Goal: Transaction & Acquisition: Subscribe to service/newsletter

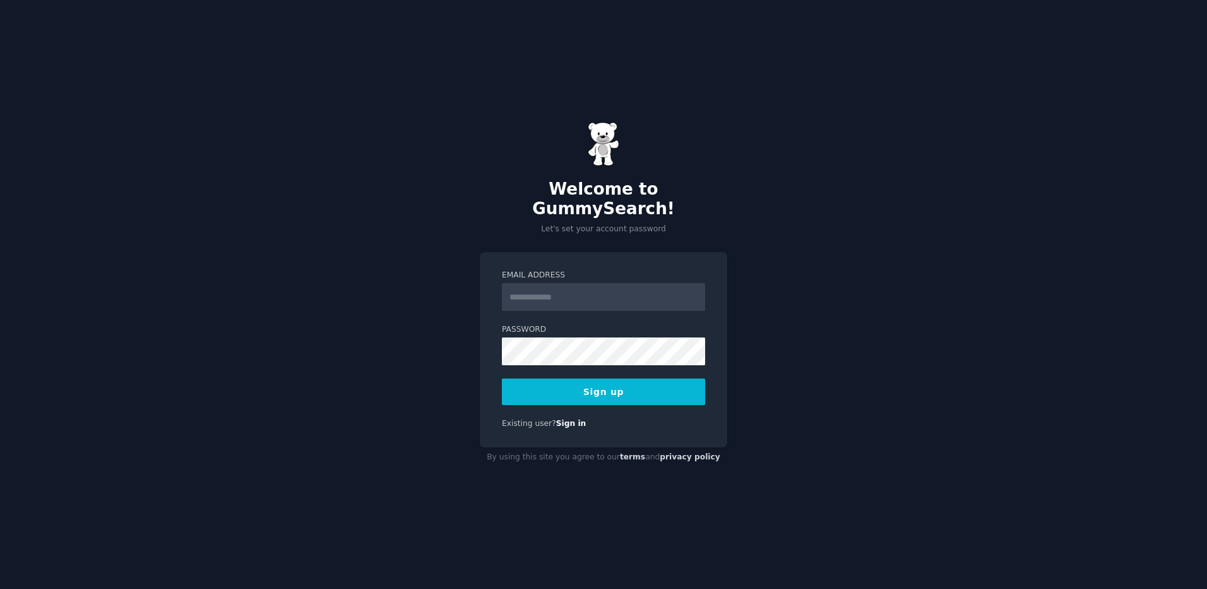
click at [551, 285] on input "Email Address" at bounding box center [603, 297] width 203 height 28
type input "**********"
click at [712, 311] on div "**********" at bounding box center [604, 349] width 248 height 195
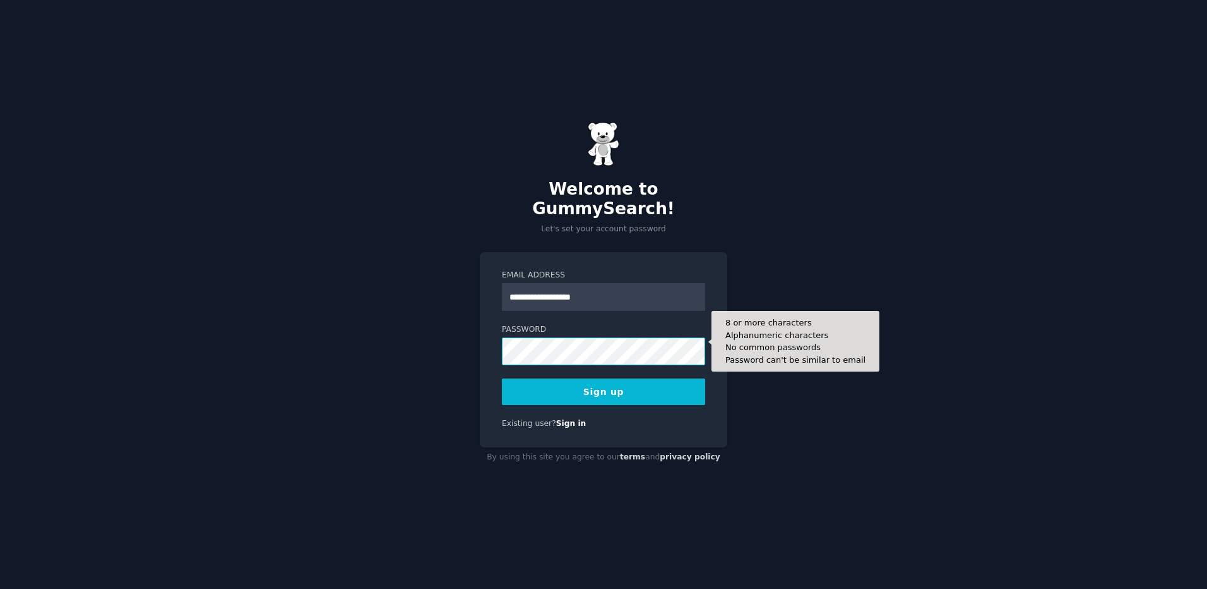
click at [502, 378] on button "Sign up" at bounding box center [603, 391] width 203 height 27
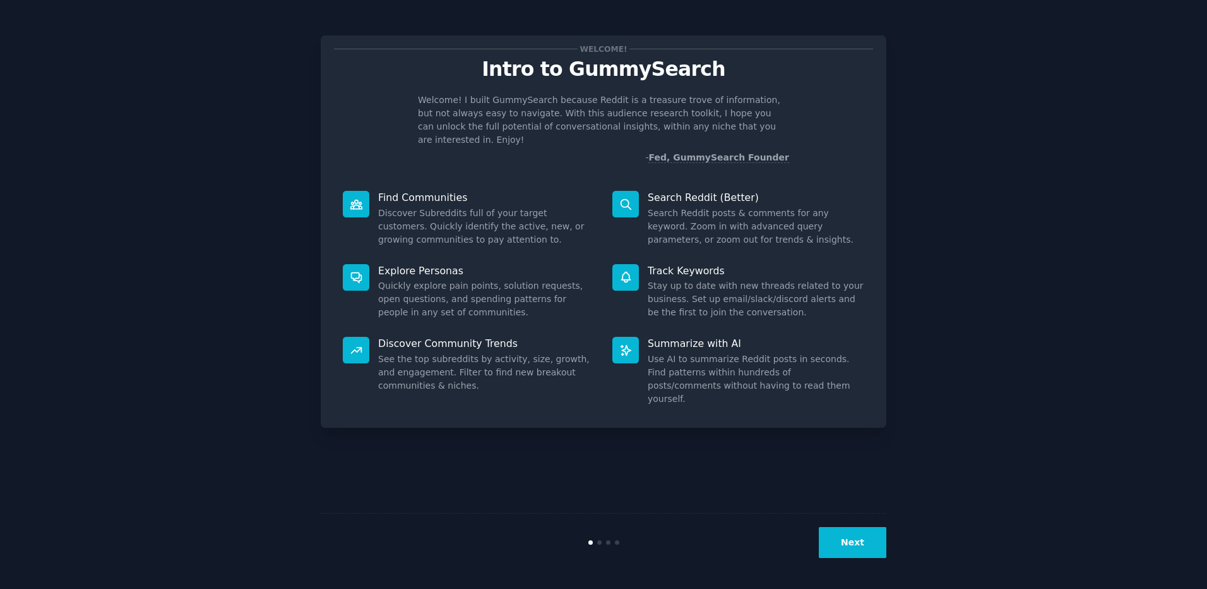
click at [852, 544] on button "Next" at bounding box center [853, 542] width 68 height 31
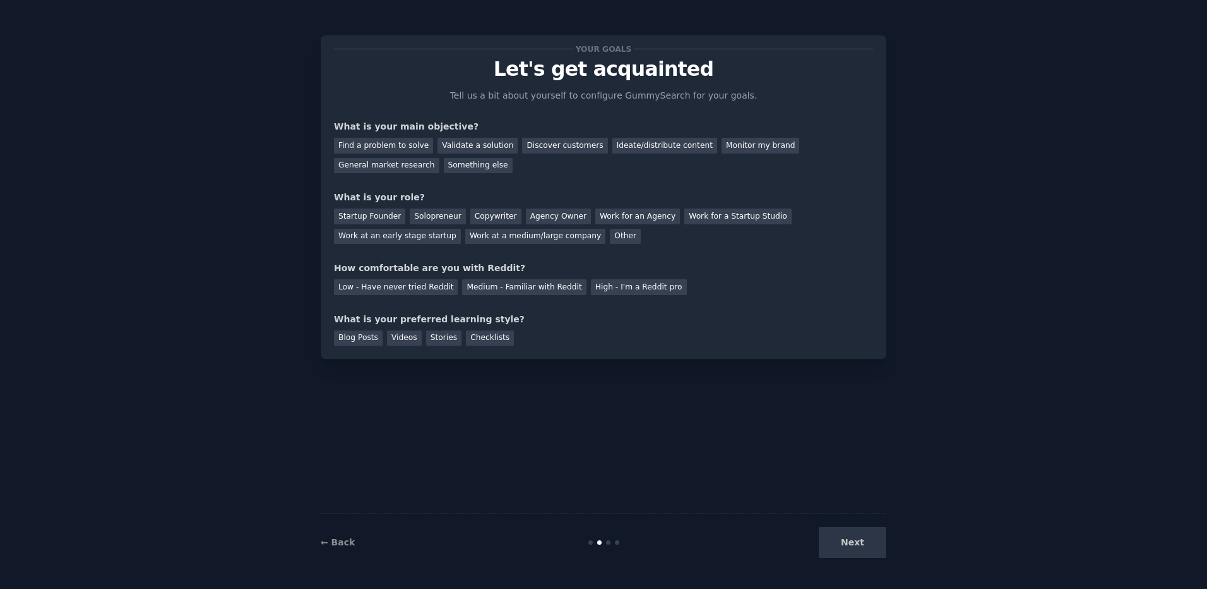
click at [861, 544] on div "Next" at bounding box center [792, 542] width 189 height 31
click at [397, 148] on div "Find a problem to solve" at bounding box center [383, 146] width 99 height 16
click at [463, 146] on div "Validate a solution" at bounding box center [478, 146] width 80 height 16
click at [395, 145] on div "Find a problem to solve" at bounding box center [383, 146] width 99 height 16
click at [444, 167] on div "Something else" at bounding box center [478, 166] width 69 height 16
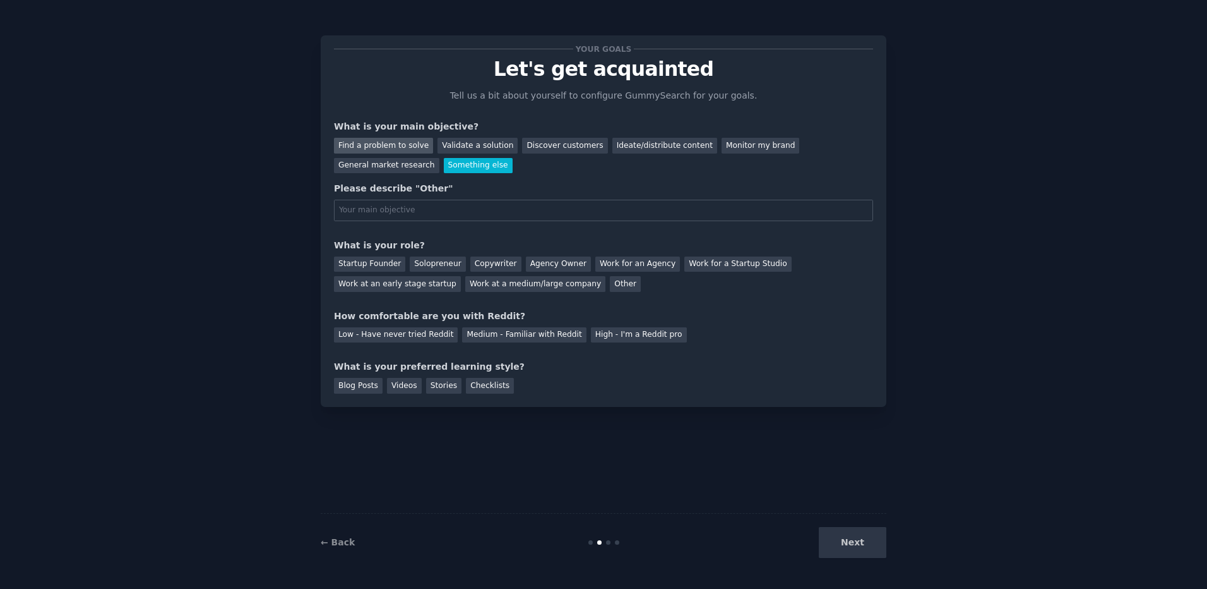
click at [374, 140] on div "Find a problem to solve" at bounding box center [383, 146] width 99 height 16
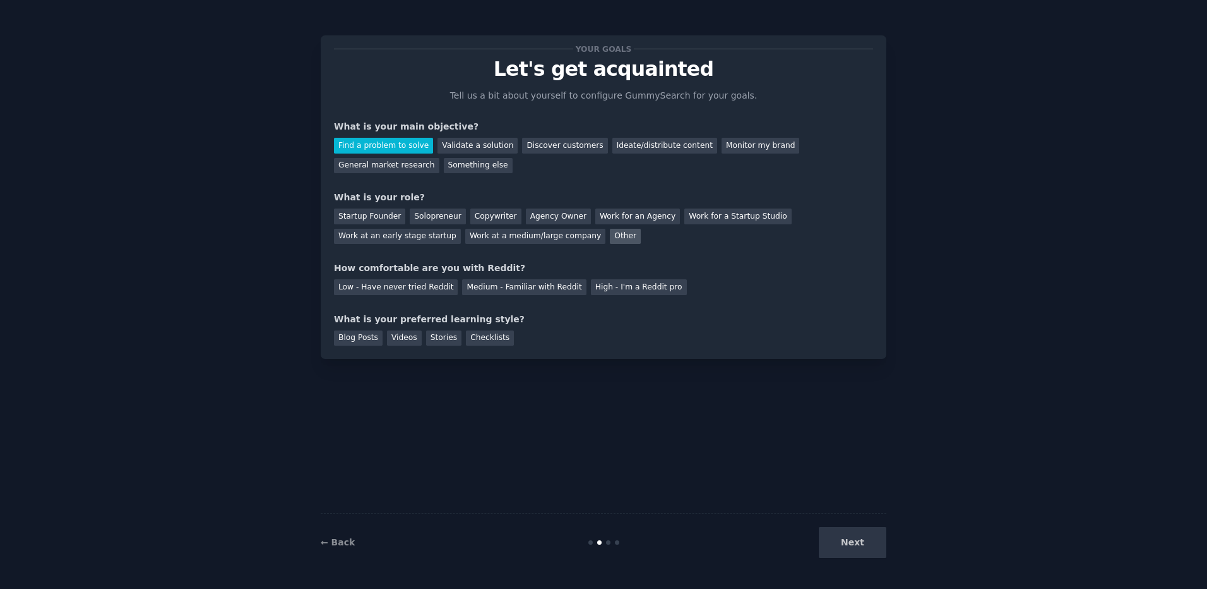
click at [610, 237] on div "Other" at bounding box center [625, 237] width 31 height 16
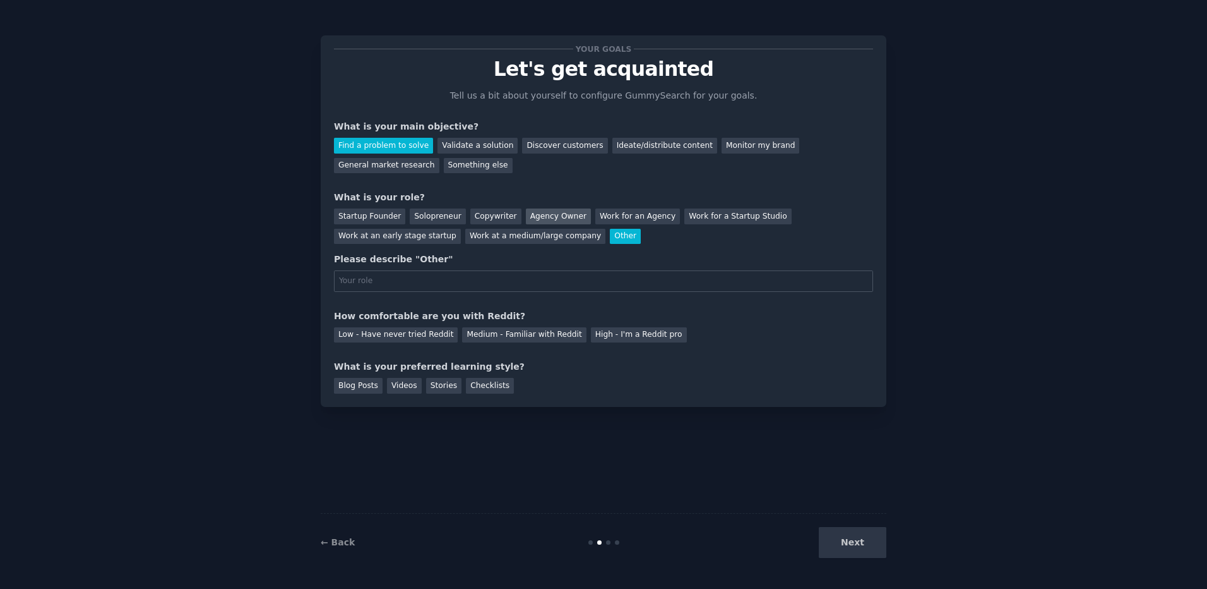
click at [534, 214] on div "Agency Owner" at bounding box center [558, 216] width 65 height 16
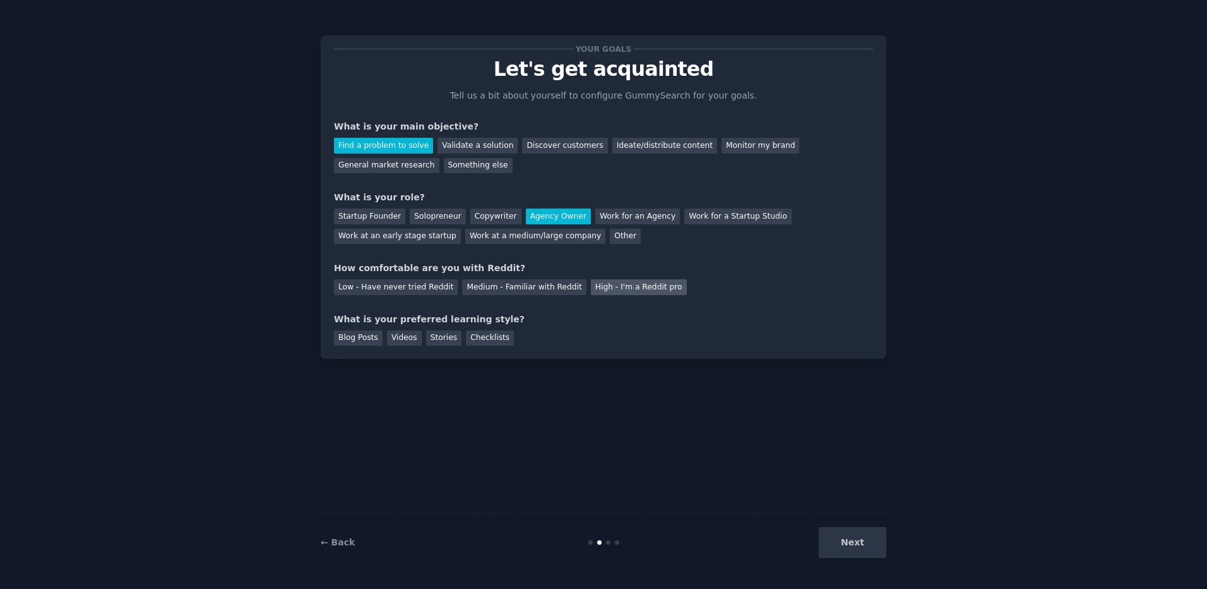
click at [604, 287] on div "High - I'm a Reddit pro" at bounding box center [639, 287] width 96 height 16
click at [496, 289] on div "Medium - Familiar with Reddit" at bounding box center [524, 287] width 124 height 16
click at [473, 338] on div "Checklists" at bounding box center [490, 338] width 48 height 16
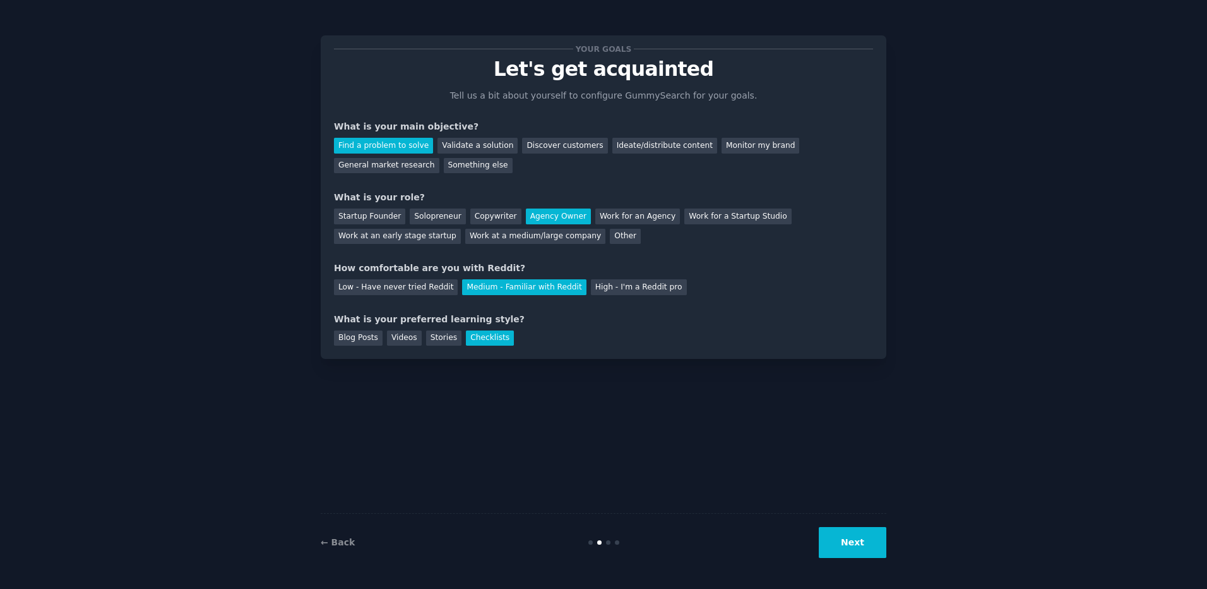
click at [470, 336] on div "Checklists" at bounding box center [490, 338] width 48 height 16
click at [439, 338] on div "Stories" at bounding box center [443, 338] width 35 height 16
click at [470, 337] on div "Checklists" at bounding box center [490, 338] width 48 height 16
click at [876, 541] on button "Next" at bounding box center [853, 542] width 68 height 31
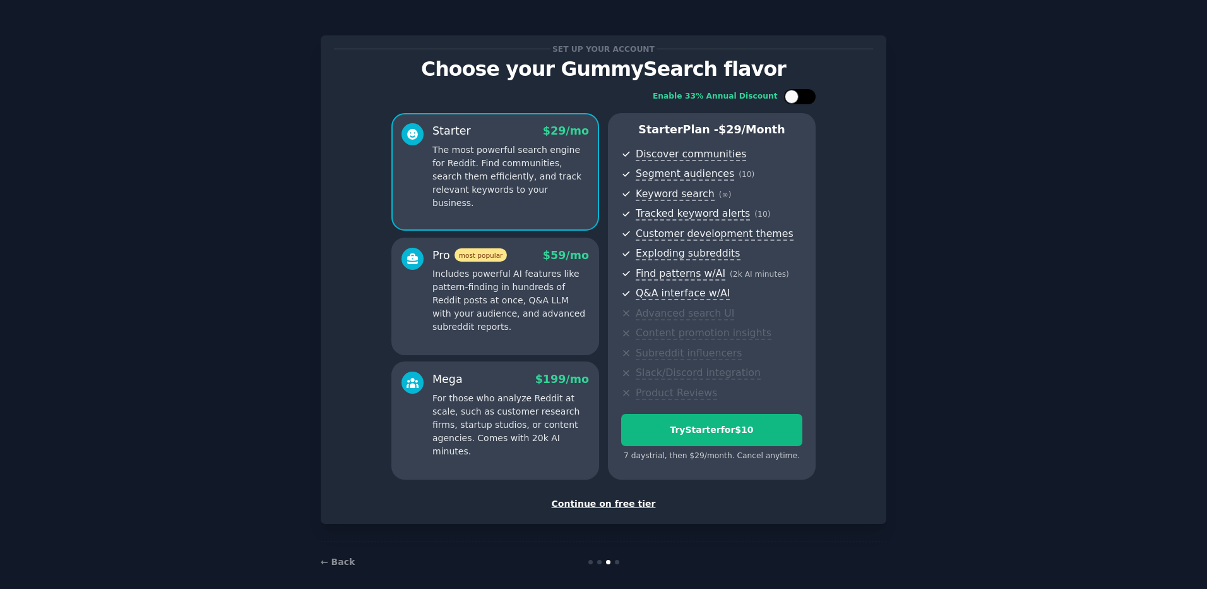
click at [801, 96] on div at bounding box center [800, 96] width 32 height 15
click at [803, 93] on div at bounding box center [808, 97] width 14 height 14
checkbox input "false"
click at [610, 501] on div "Continue on free tier" at bounding box center [603, 503] width 539 height 13
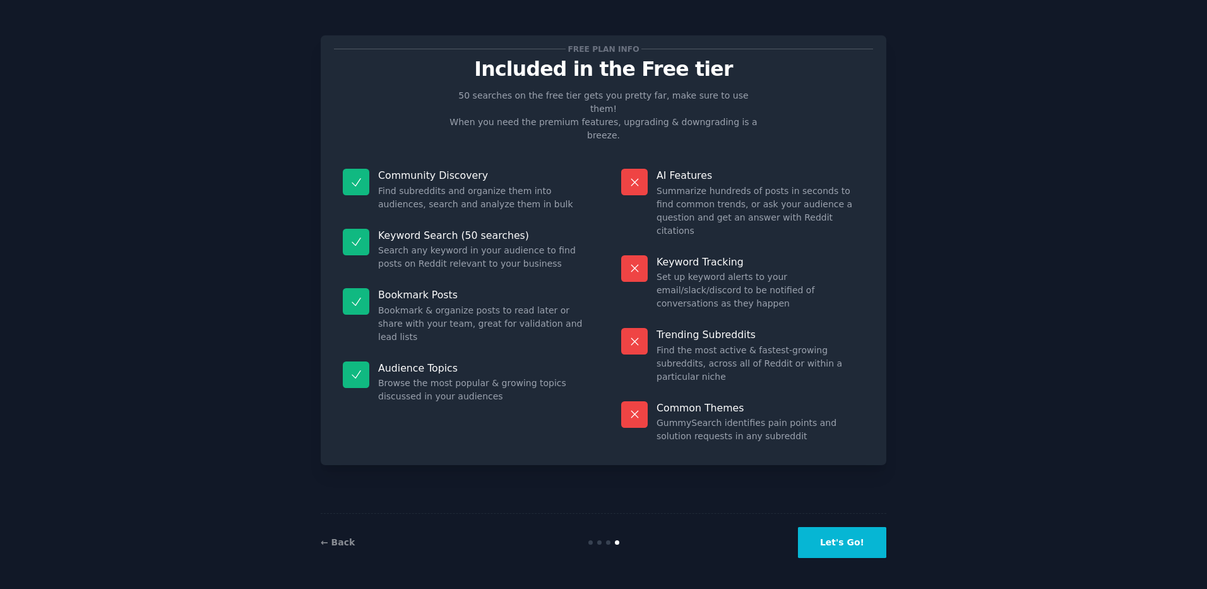
click at [858, 547] on button "Let's Go!" at bounding box center [842, 542] width 88 height 31
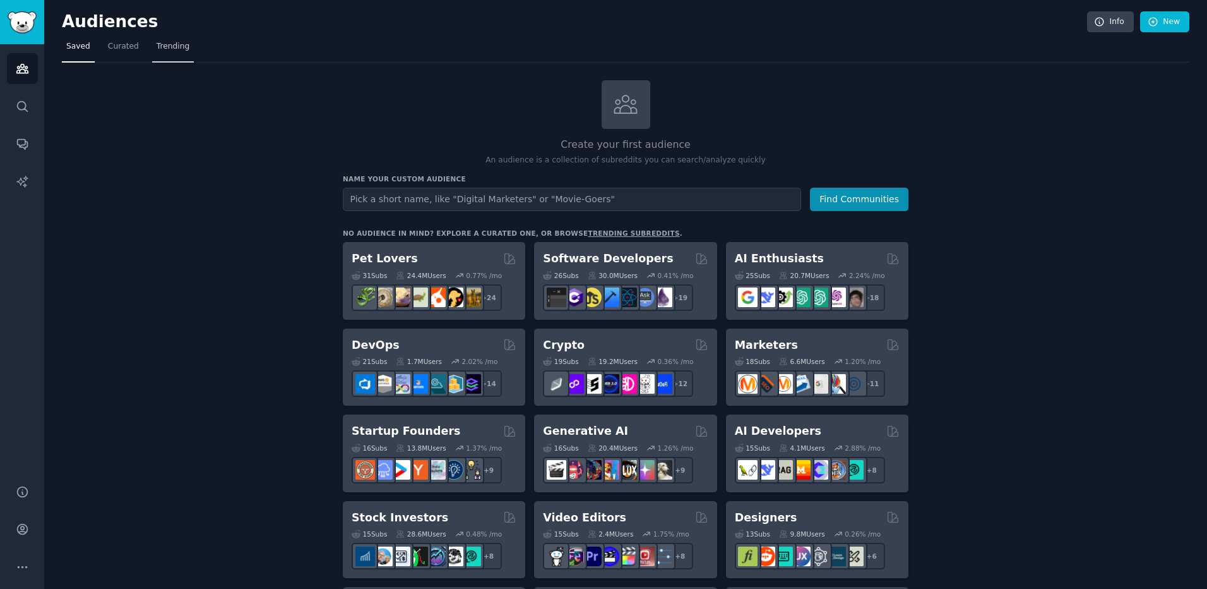
click at [157, 44] on span "Trending" at bounding box center [173, 46] width 33 height 11
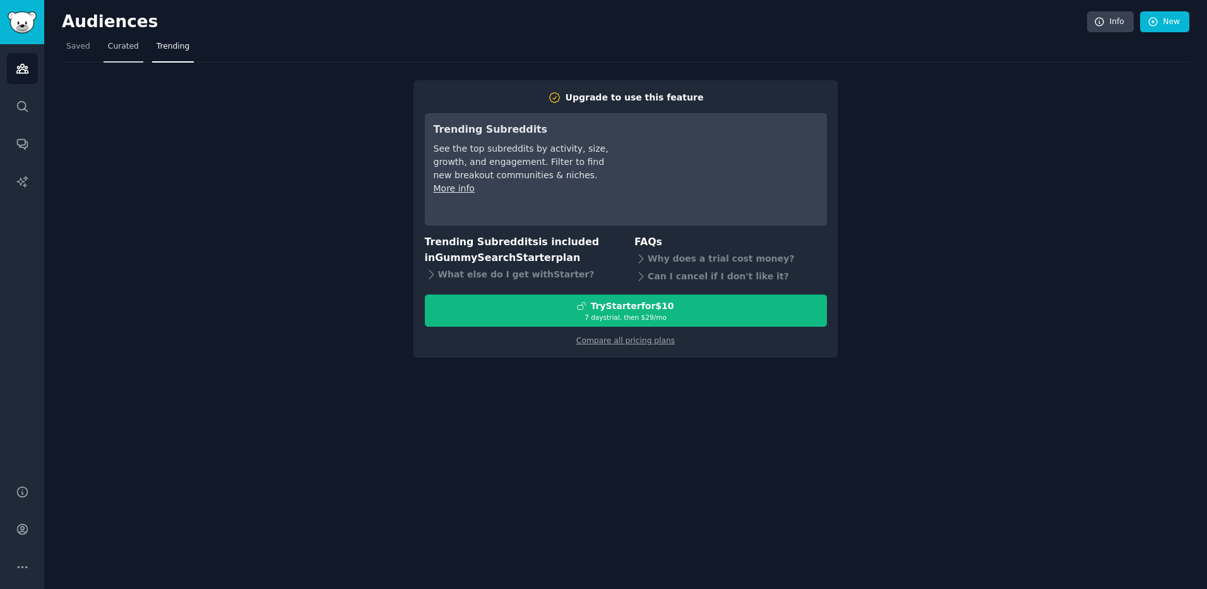
click at [121, 48] on span "Curated" at bounding box center [123, 46] width 31 height 11
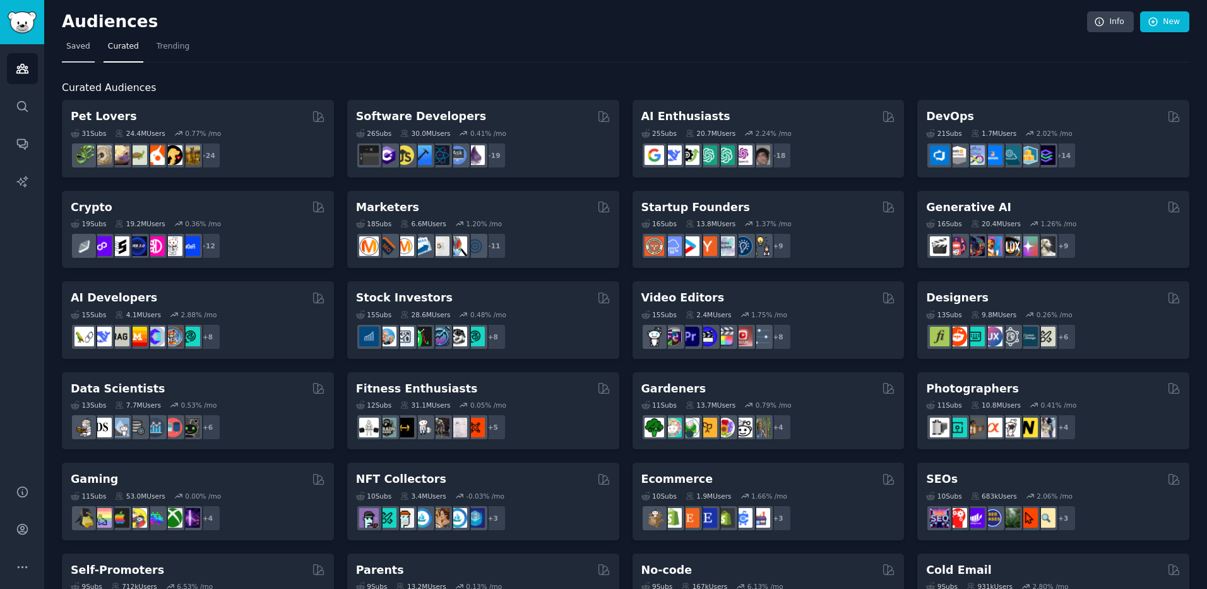
click at [82, 51] on span "Saved" at bounding box center [78, 46] width 24 height 11
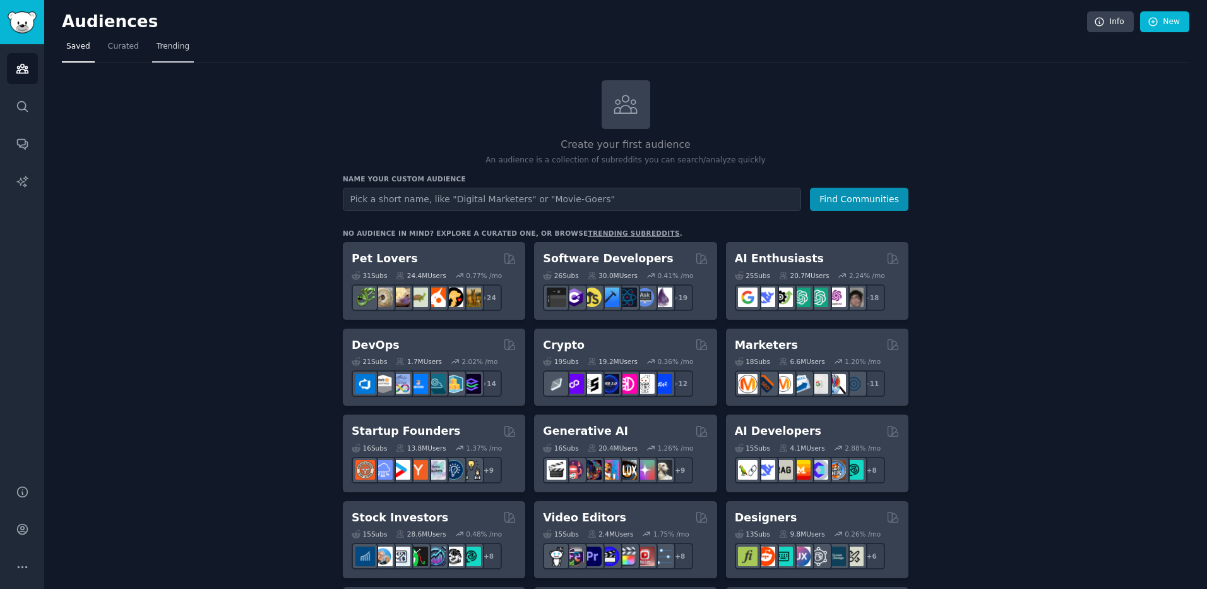
click at [173, 46] on span "Trending" at bounding box center [173, 46] width 33 height 11
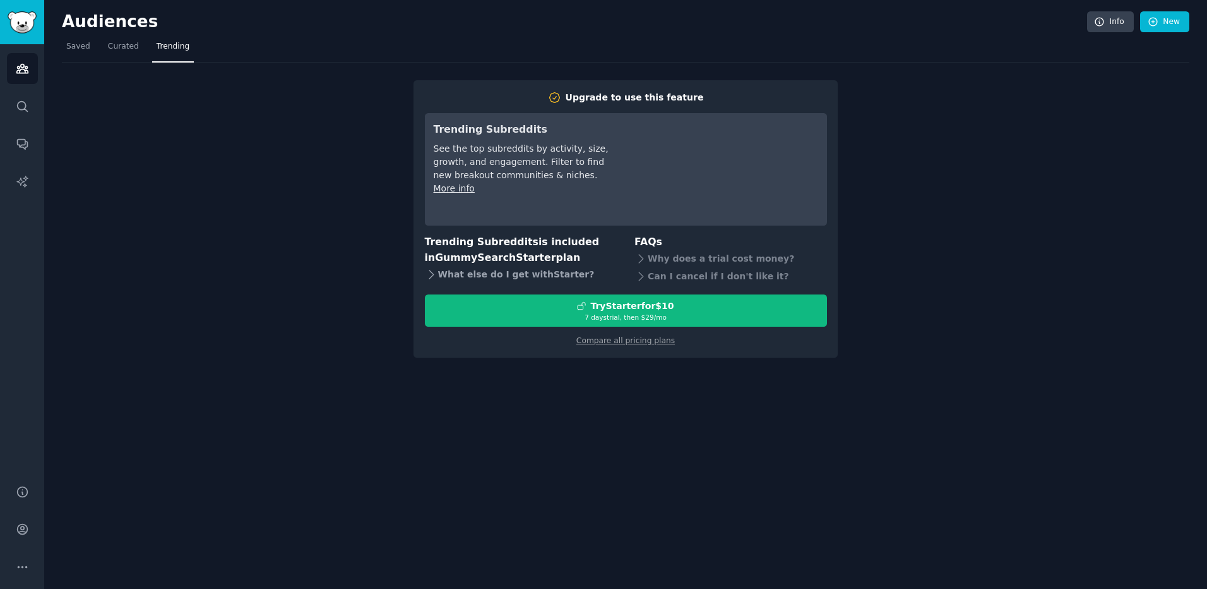
click at [429, 278] on icon at bounding box center [431, 274] width 13 height 13
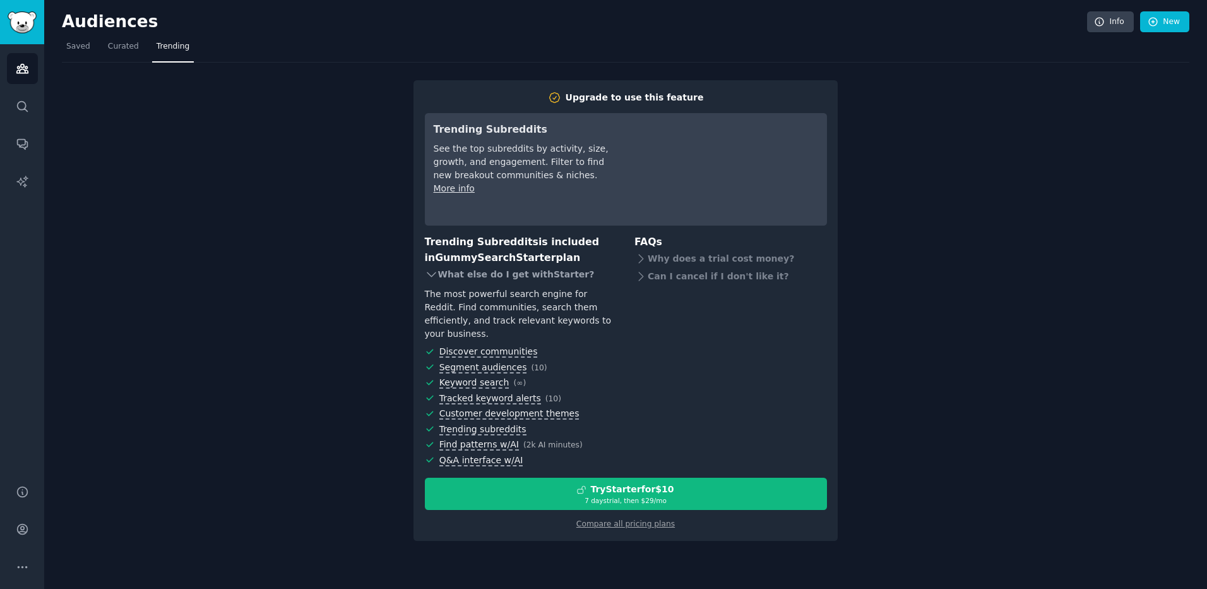
click at [429, 278] on icon at bounding box center [431, 274] width 13 height 13
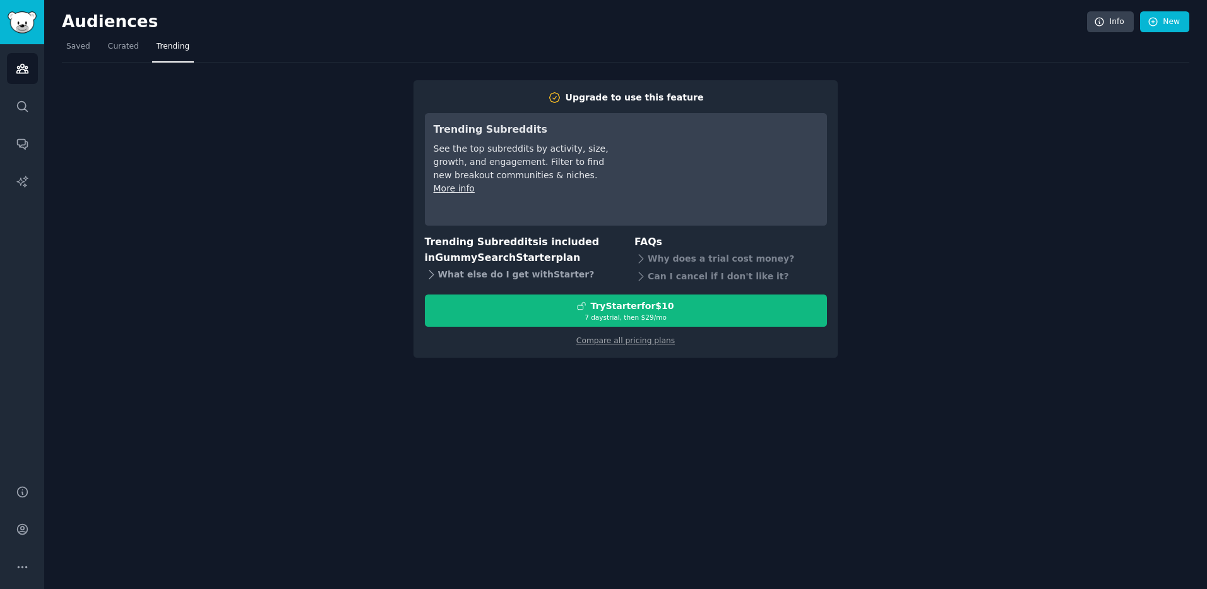
click at [430, 273] on icon at bounding box center [431, 274] width 13 height 13
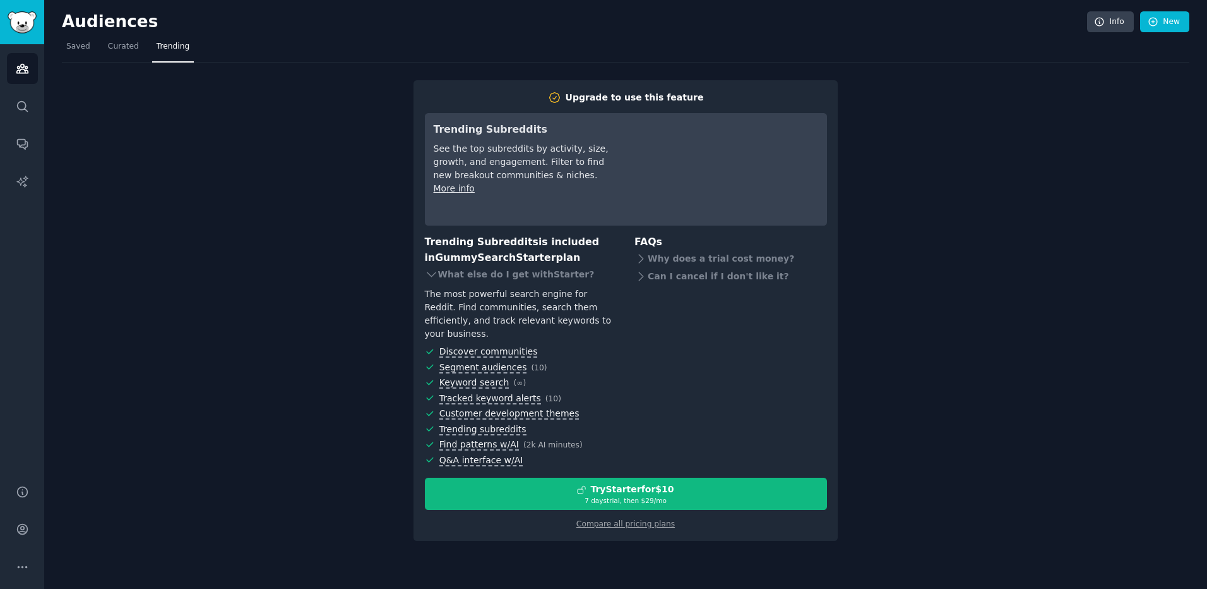
click at [458, 189] on link "More info" at bounding box center [454, 188] width 41 height 10
click at [633, 519] on link "Compare all pricing plans" at bounding box center [626, 523] width 99 height 9
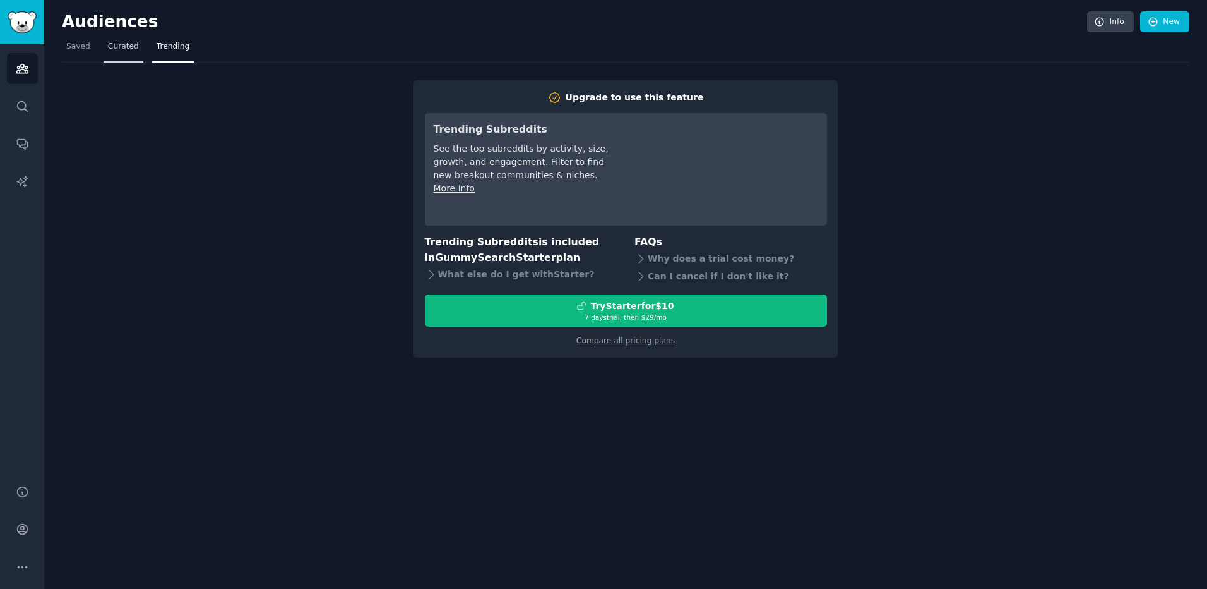
click at [117, 42] on span "Curated" at bounding box center [123, 46] width 31 height 11
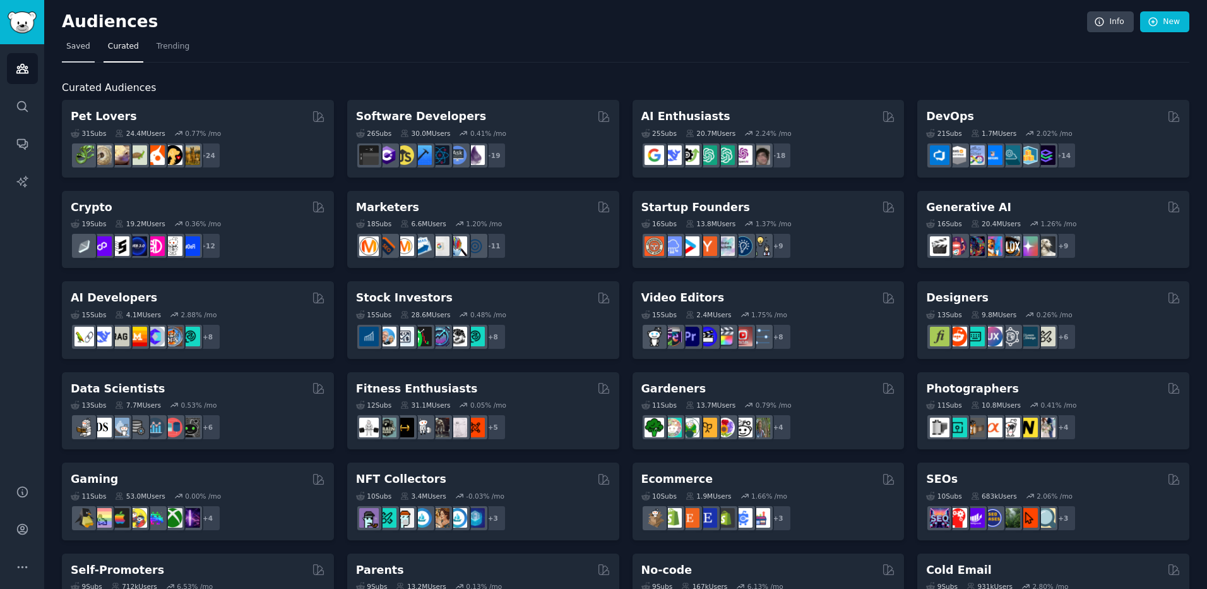
click at [76, 54] on link "Saved" at bounding box center [78, 50] width 33 height 26
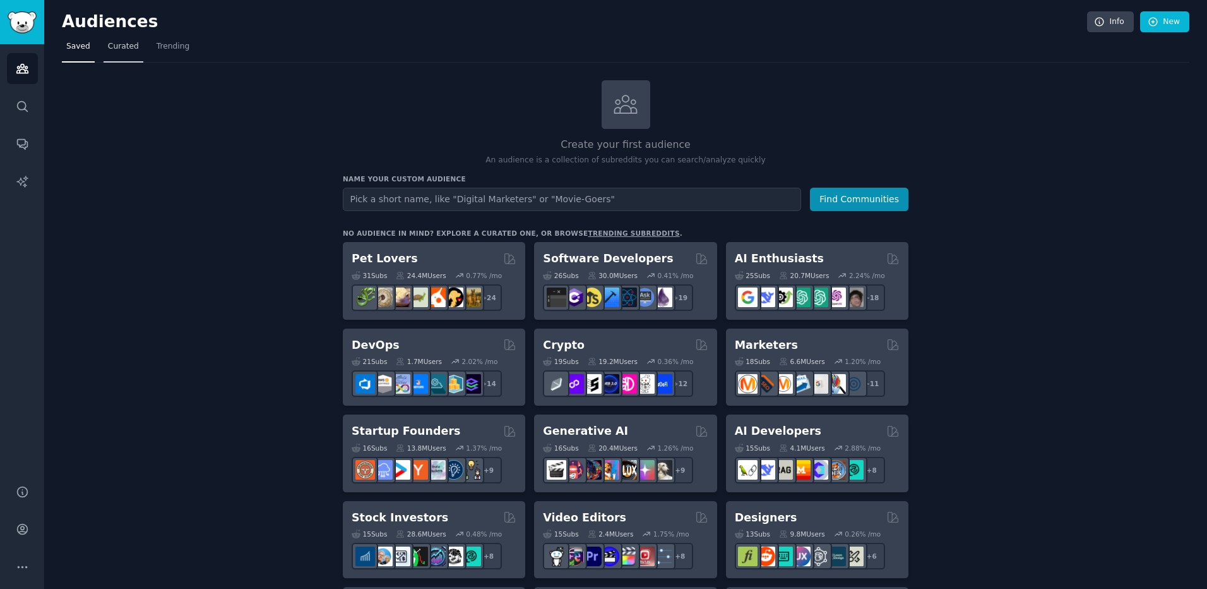
click at [128, 52] on span "Curated" at bounding box center [123, 46] width 31 height 11
